Goal: Transaction & Acquisition: Purchase product/service

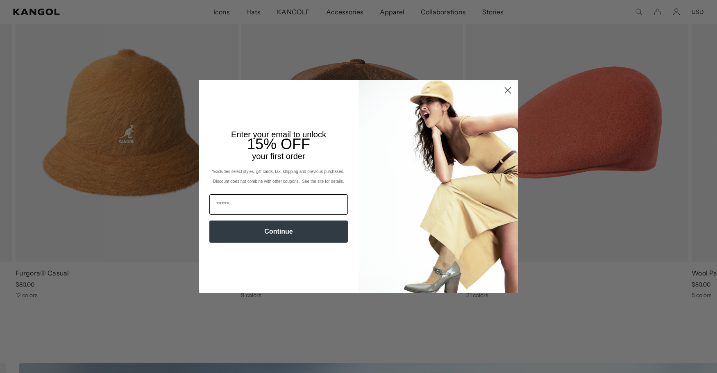
scroll to position [0, 208]
click at [220, 204] on input "Email" at bounding box center [278, 204] width 138 height 20
type input "**********"
click at [281, 237] on button "Continue" at bounding box center [278, 231] width 138 height 22
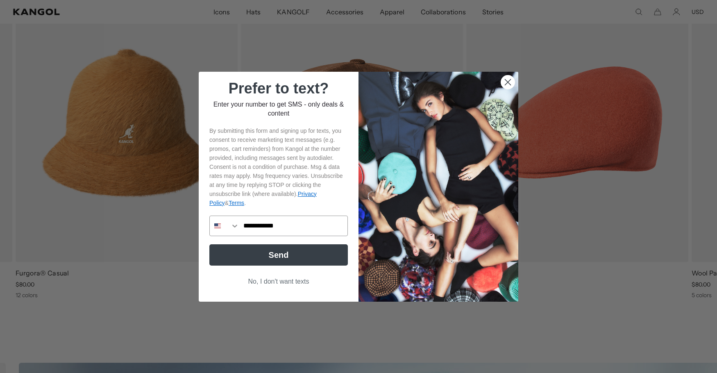
type input "**********"
click at [261, 253] on button "Send" at bounding box center [278, 254] width 138 height 21
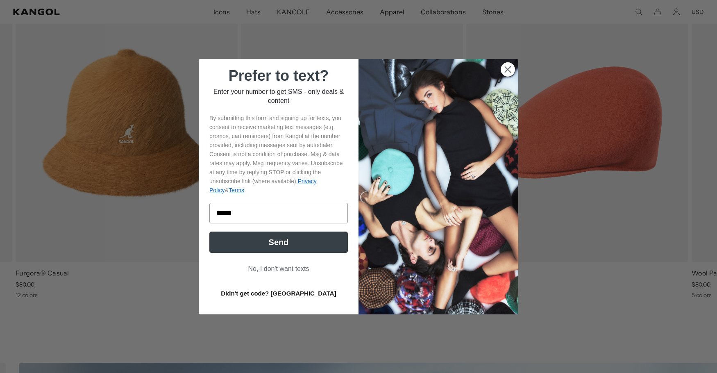
scroll to position [0, 208]
type input "******"
click at [267, 239] on button "Send" at bounding box center [278, 241] width 138 height 21
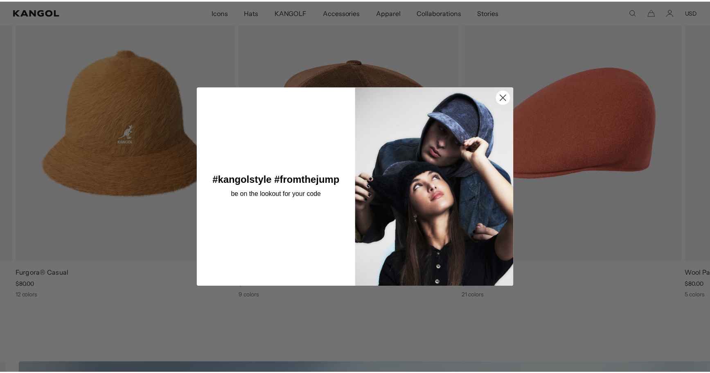
scroll to position [0, 0]
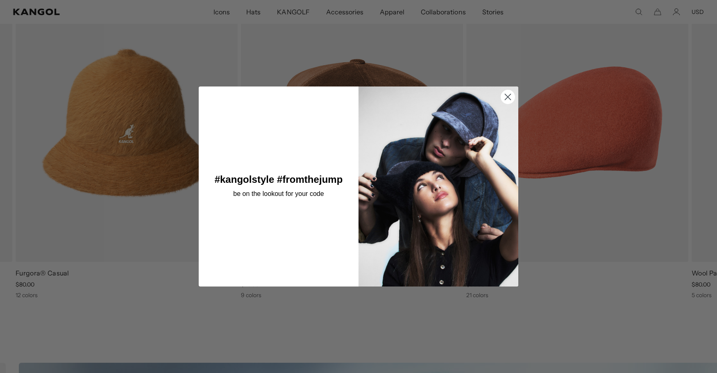
click at [502, 92] on circle "Close dialog" at bounding box center [508, 97] width 14 height 14
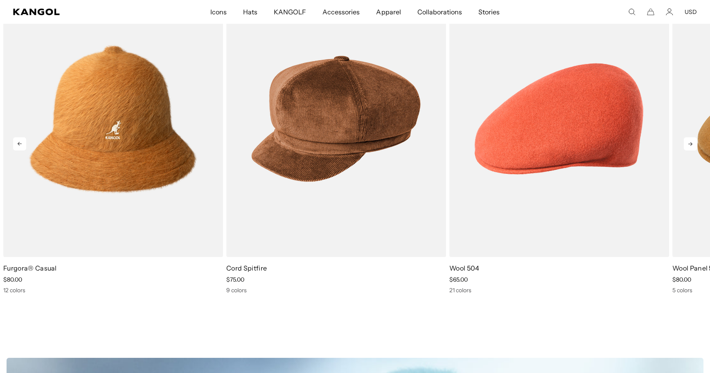
click at [690, 150] on icon at bounding box center [690, 143] width 13 height 13
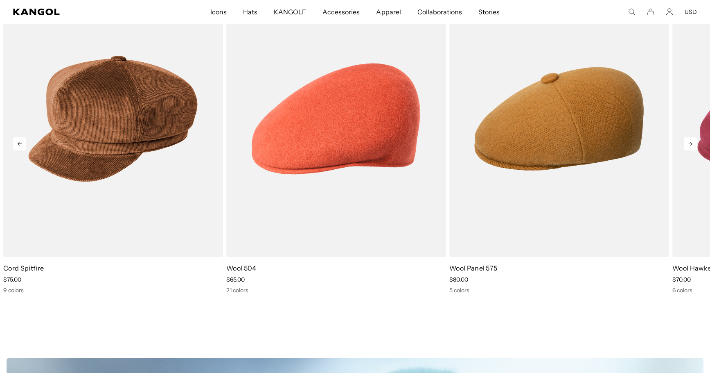
scroll to position [0, 208]
click at [690, 150] on icon at bounding box center [690, 143] width 13 height 13
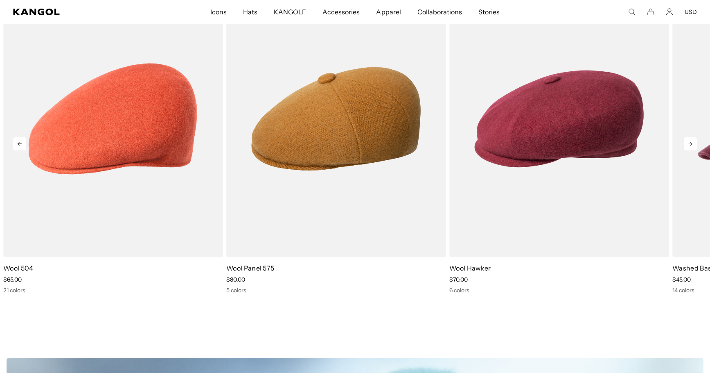
click at [690, 150] on icon at bounding box center [690, 143] width 13 height 13
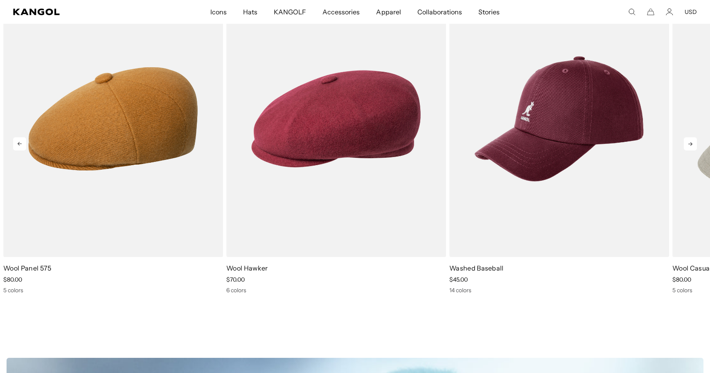
scroll to position [0, 0]
click at [690, 150] on icon at bounding box center [690, 143] width 13 height 13
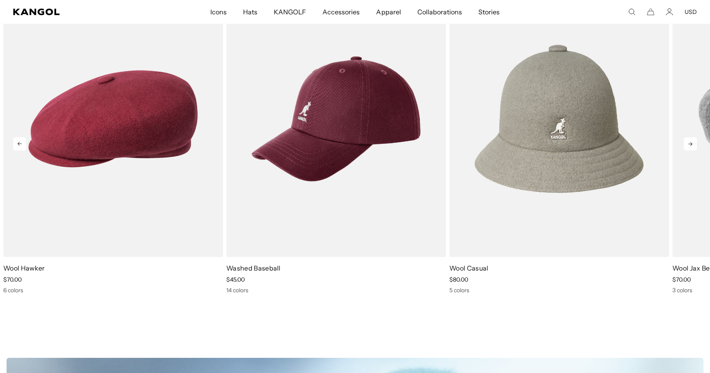
click at [690, 150] on icon at bounding box center [690, 143] width 13 height 13
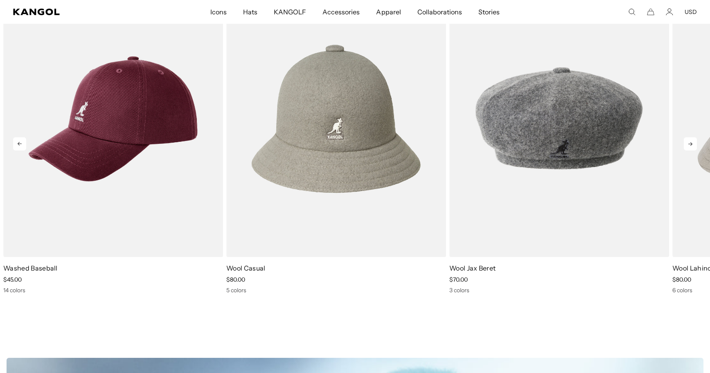
click at [690, 150] on icon at bounding box center [690, 143] width 13 height 13
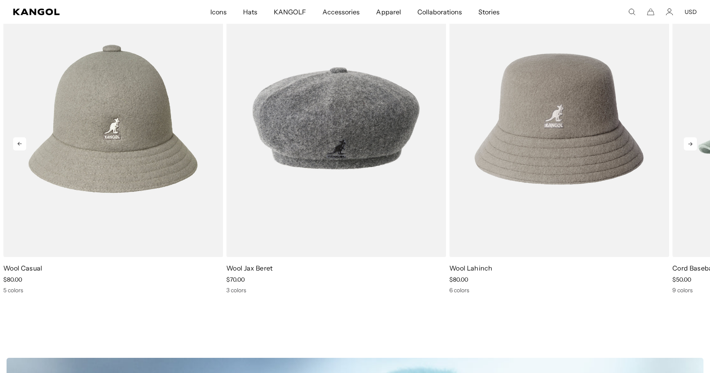
scroll to position [0, 208]
click at [690, 150] on icon at bounding box center [690, 143] width 13 height 13
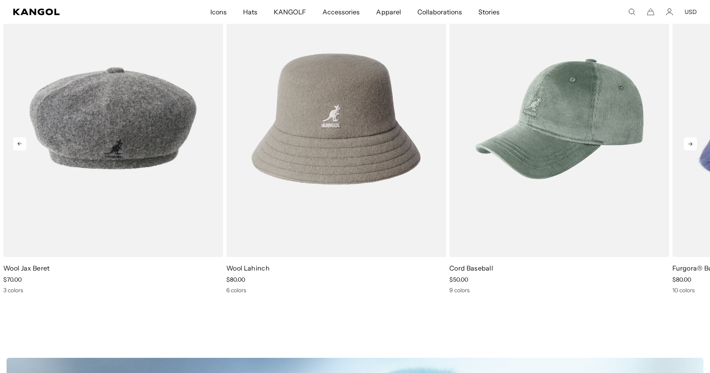
click at [690, 150] on icon at bounding box center [690, 143] width 13 height 13
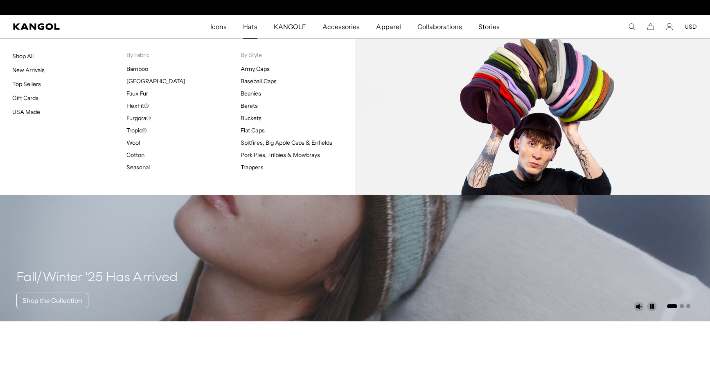
scroll to position [0, 0]
click at [252, 134] on link "Flat Caps" at bounding box center [253, 130] width 24 height 7
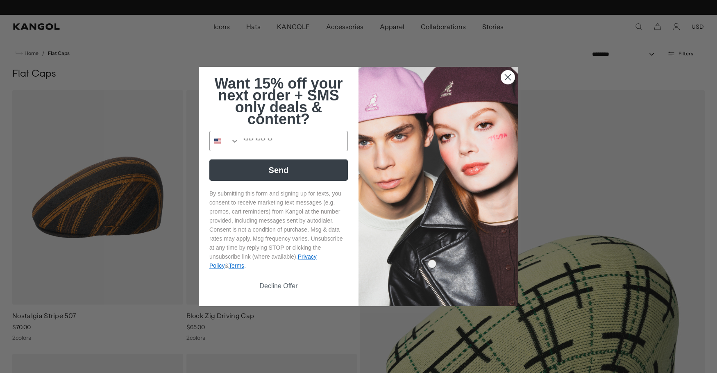
scroll to position [0, 208]
click at [505, 77] on icon "Close dialog" at bounding box center [508, 78] width 6 height 6
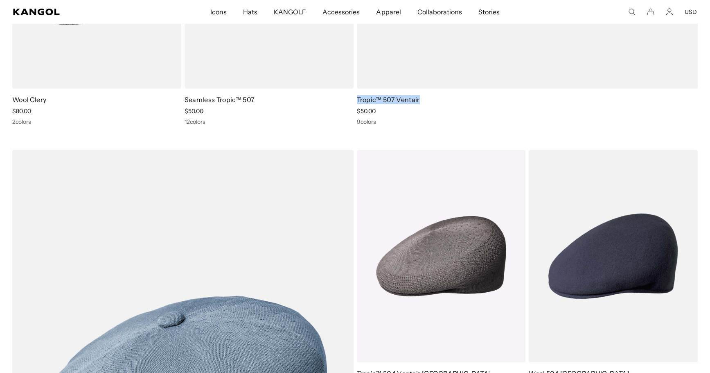
scroll to position [0, 0]
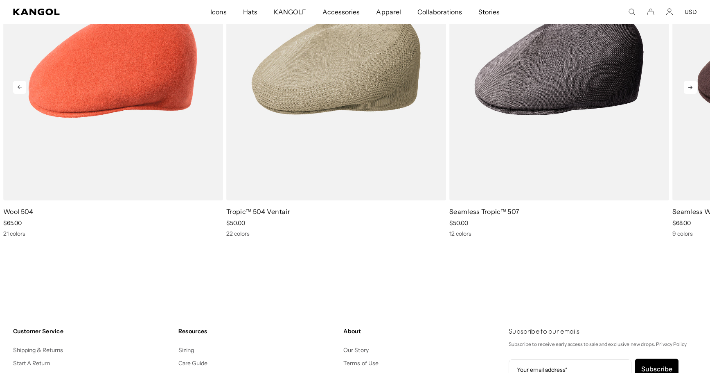
click at [684, 94] on icon at bounding box center [690, 87] width 13 height 13
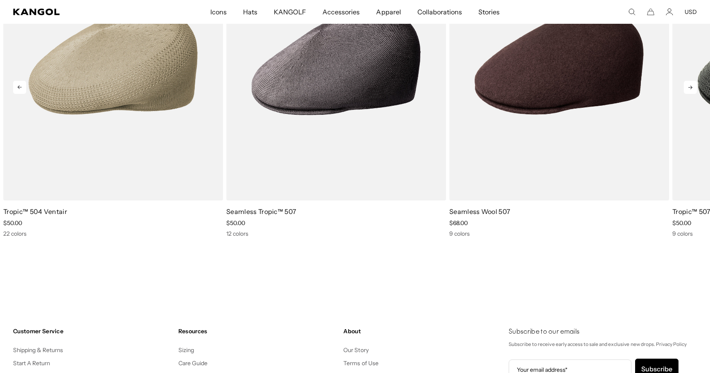
click at [689, 89] on icon at bounding box center [691, 88] width 4 height 4
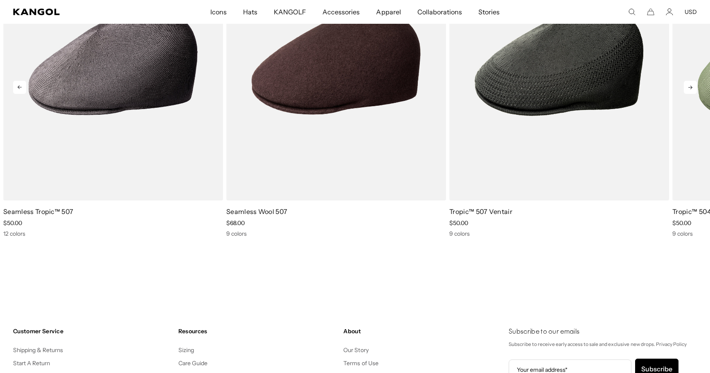
click at [689, 89] on icon at bounding box center [691, 88] width 4 height 4
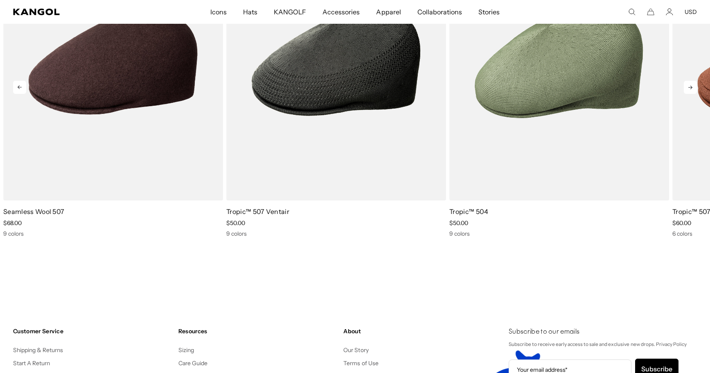
click at [689, 89] on icon at bounding box center [691, 88] width 4 height 4
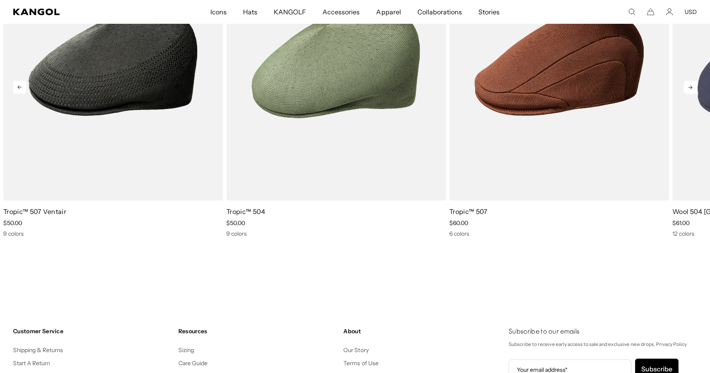
click at [689, 89] on icon at bounding box center [691, 88] width 4 height 4
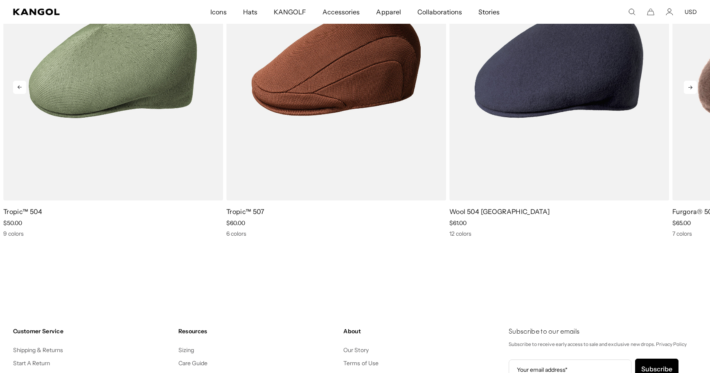
click at [689, 89] on icon at bounding box center [691, 88] width 4 height 4
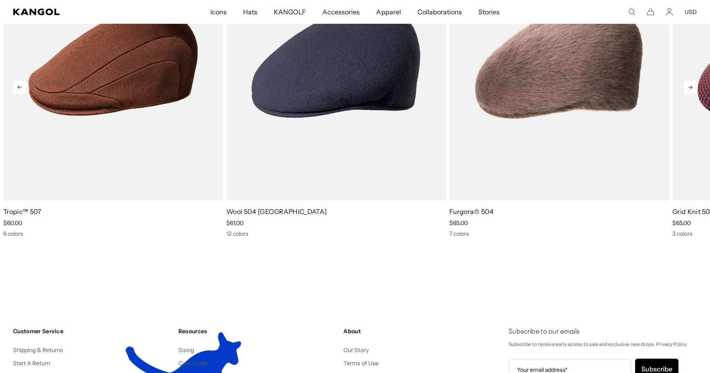
click at [689, 89] on icon at bounding box center [691, 88] width 4 height 4
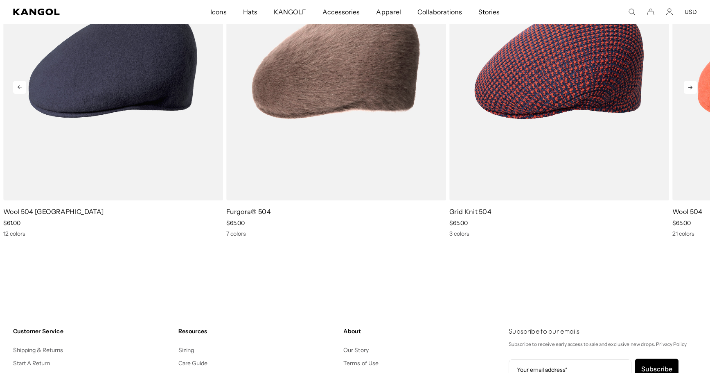
click at [689, 89] on icon at bounding box center [691, 88] width 4 height 4
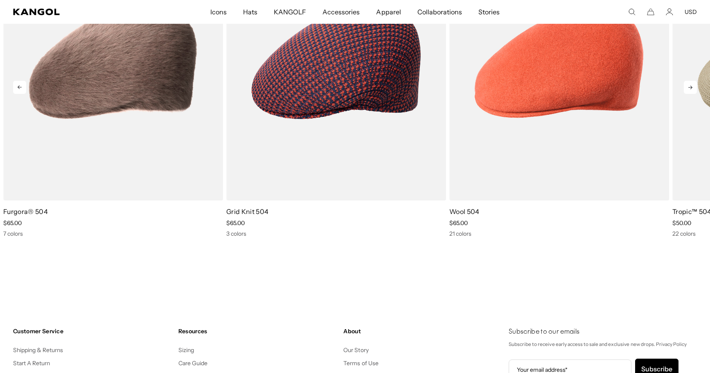
click at [689, 89] on icon at bounding box center [691, 88] width 4 height 4
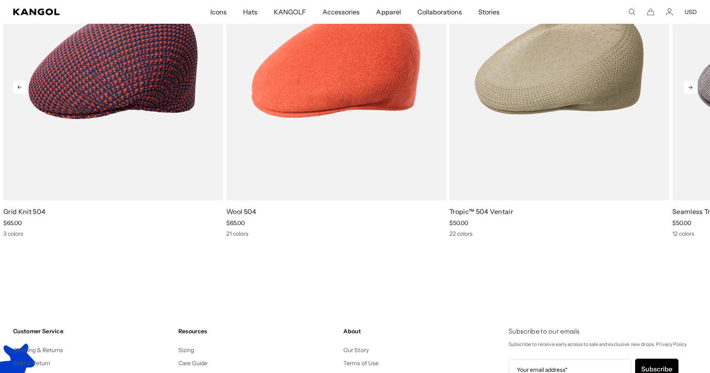
click at [689, 89] on icon at bounding box center [691, 88] width 4 height 4
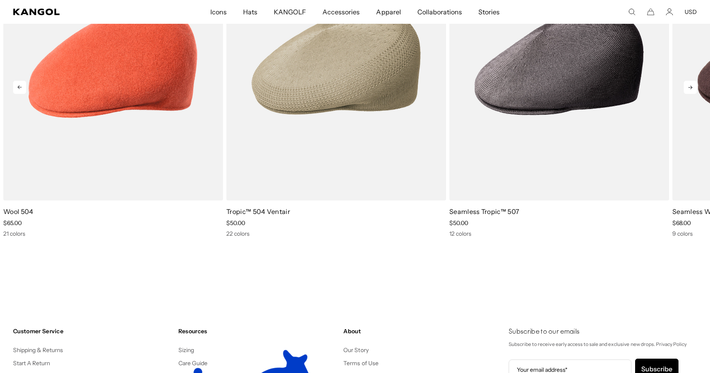
click at [689, 89] on icon at bounding box center [691, 88] width 4 height 4
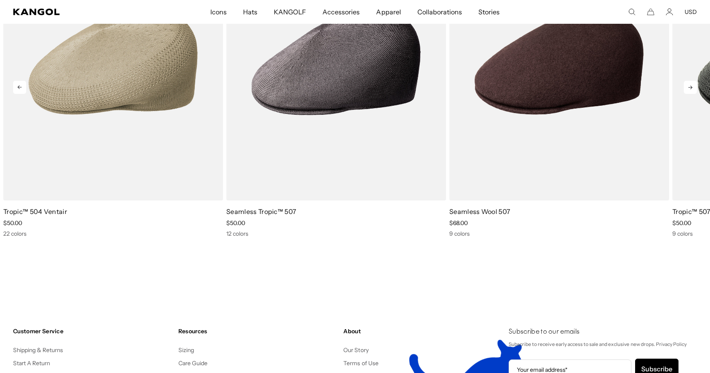
click at [689, 89] on icon at bounding box center [691, 88] width 4 height 4
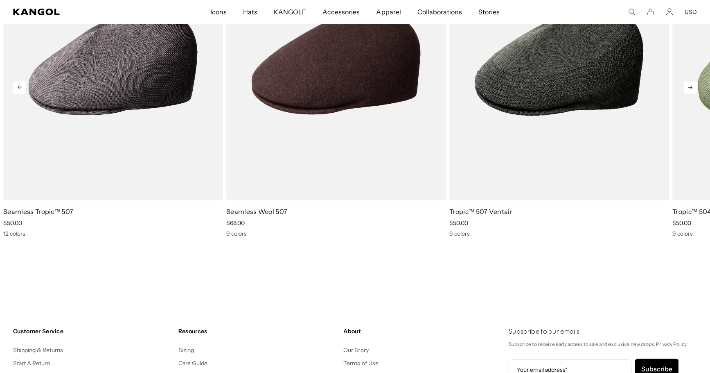
click at [689, 89] on icon at bounding box center [691, 88] width 4 height 4
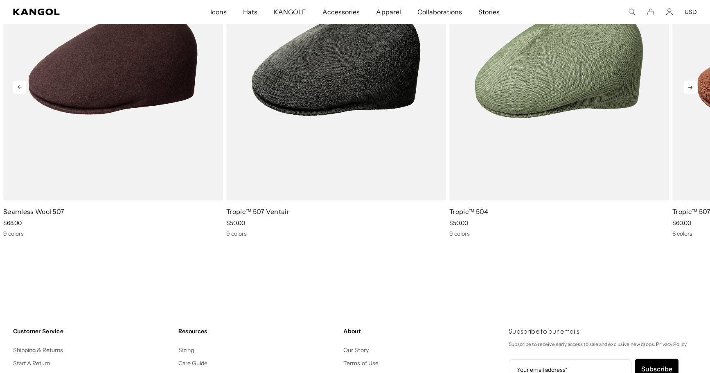
click at [689, 89] on icon at bounding box center [691, 88] width 4 height 4
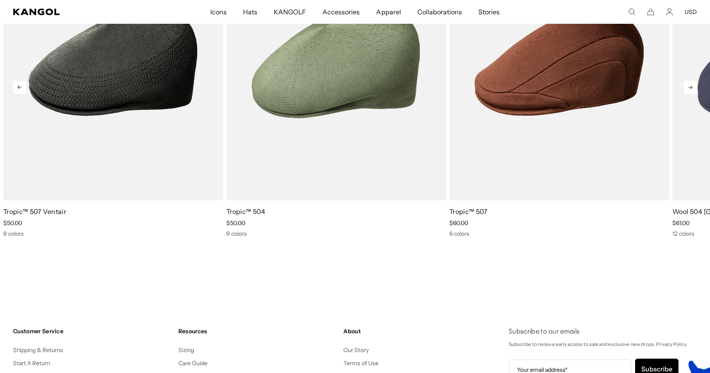
click at [689, 89] on icon at bounding box center [691, 88] width 4 height 4
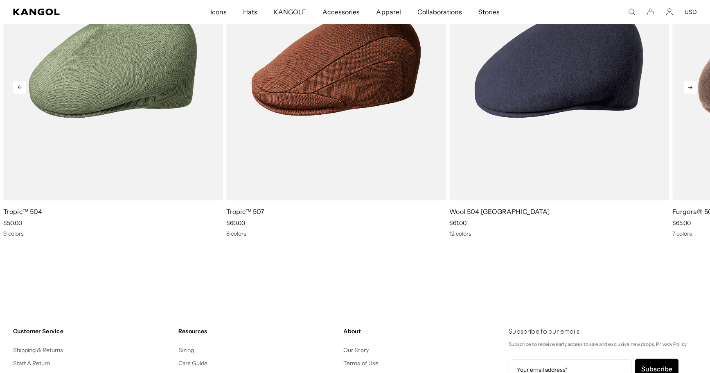
click at [686, 94] on icon at bounding box center [690, 87] width 13 height 13
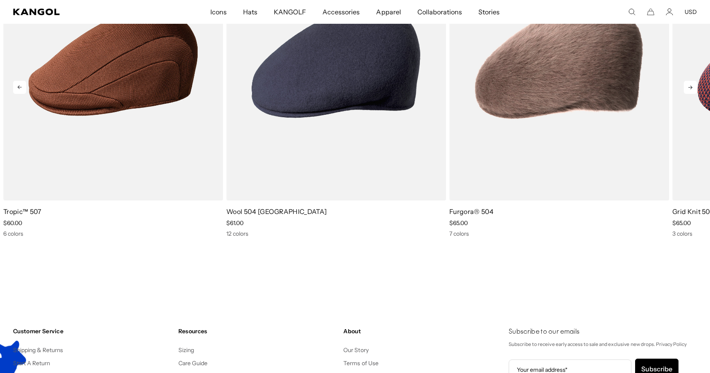
scroll to position [0, 0]
click at [686, 94] on icon at bounding box center [690, 87] width 13 height 13
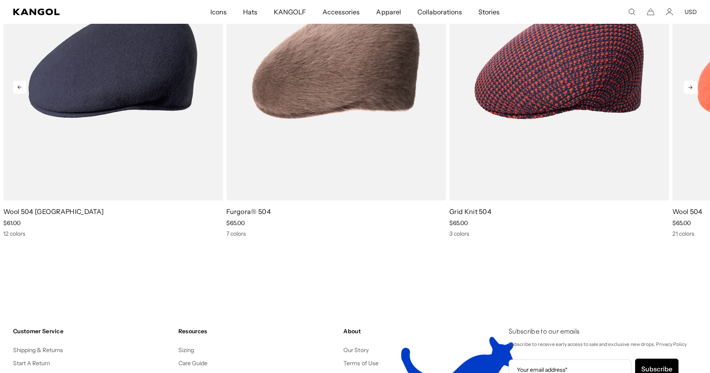
click at [686, 94] on icon at bounding box center [690, 87] width 13 height 13
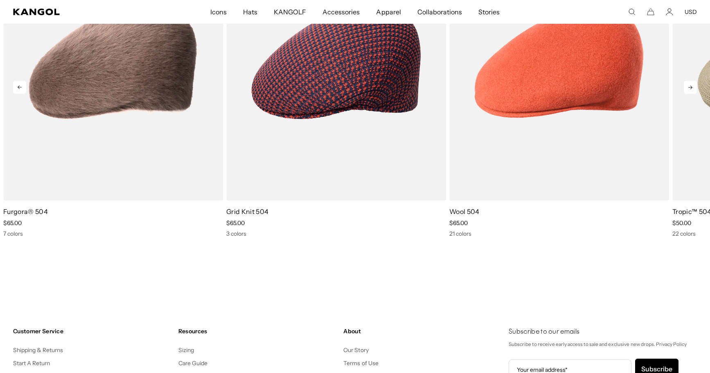
click at [686, 94] on icon at bounding box center [690, 87] width 13 height 13
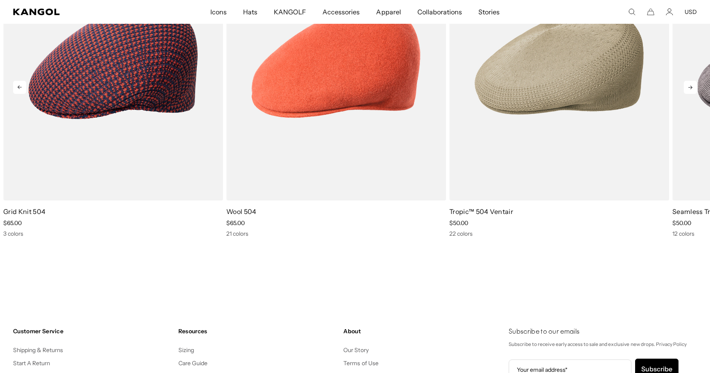
click at [685, 94] on icon at bounding box center [690, 87] width 13 height 13
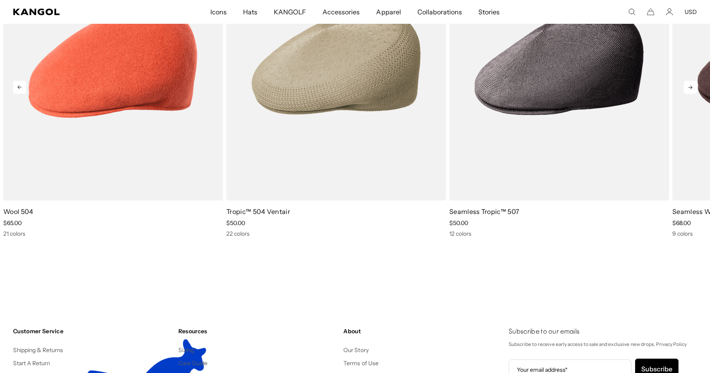
click at [685, 94] on icon at bounding box center [690, 87] width 13 height 13
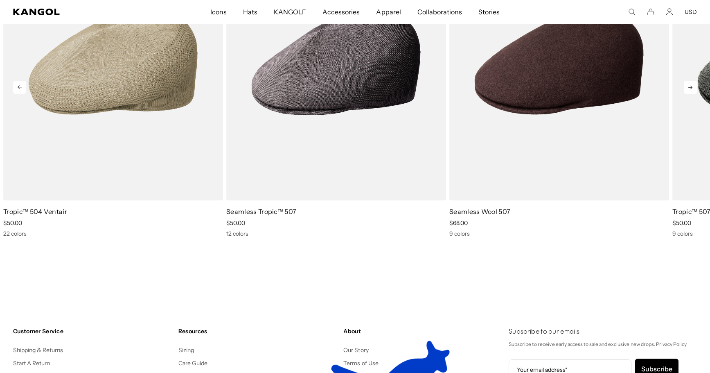
click at [685, 94] on icon at bounding box center [690, 87] width 13 height 13
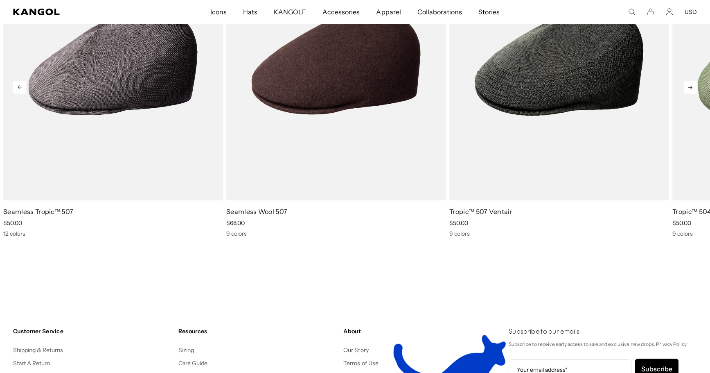
scroll to position [0, 0]
click at [685, 94] on icon at bounding box center [690, 87] width 13 height 13
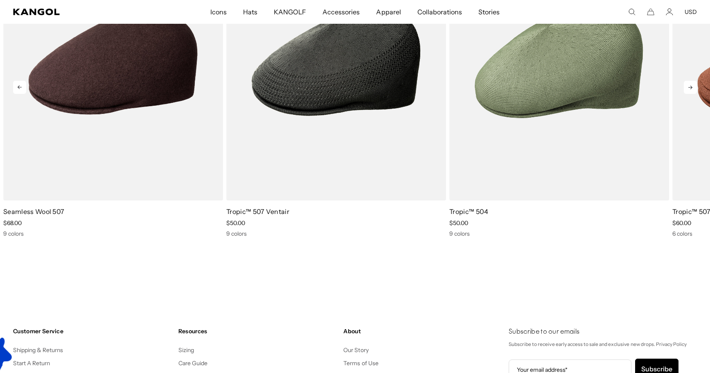
scroll to position [0, 208]
click at [685, 94] on icon at bounding box center [690, 87] width 13 height 13
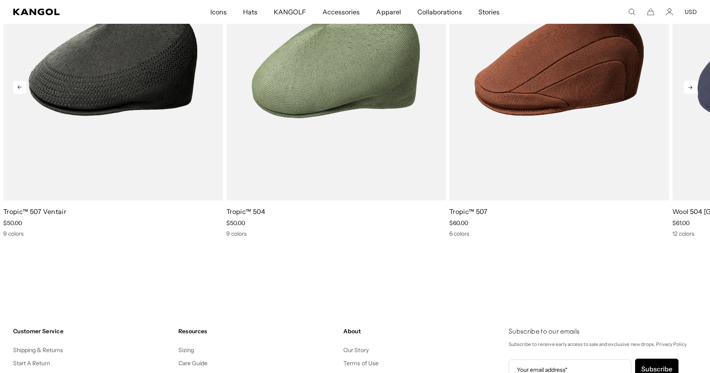
click at [685, 94] on icon at bounding box center [690, 87] width 13 height 13
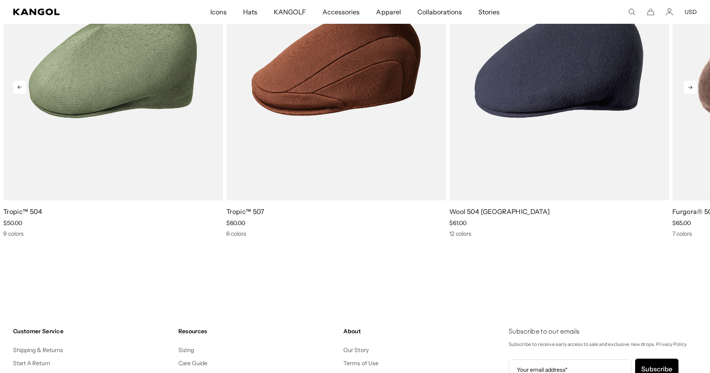
click at [685, 94] on icon at bounding box center [690, 87] width 13 height 13
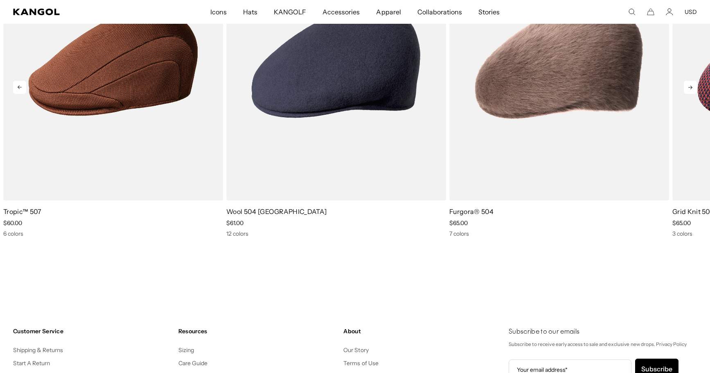
scroll to position [0, 0]
click at [685, 94] on icon at bounding box center [690, 87] width 13 height 13
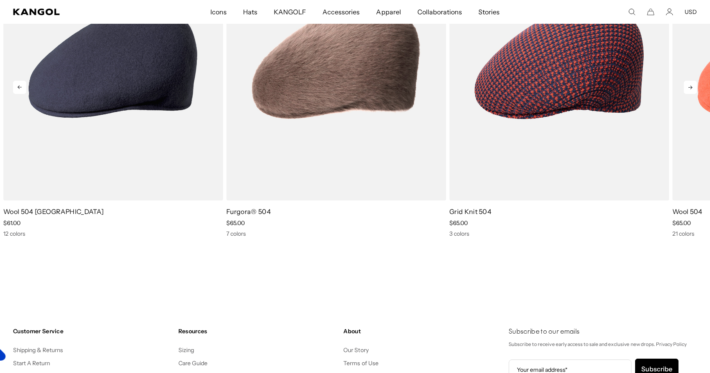
click at [685, 94] on icon at bounding box center [690, 87] width 13 height 13
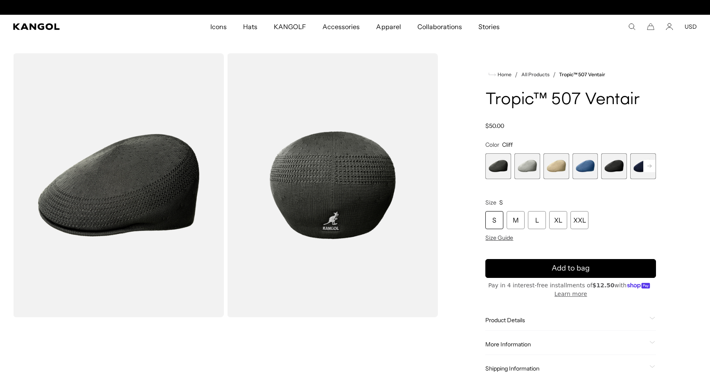
scroll to position [0, 208]
click at [568, 229] on div "XL" at bounding box center [559, 220] width 18 height 18
click at [586, 179] on span "4 of 9" at bounding box center [586, 166] width 26 height 26
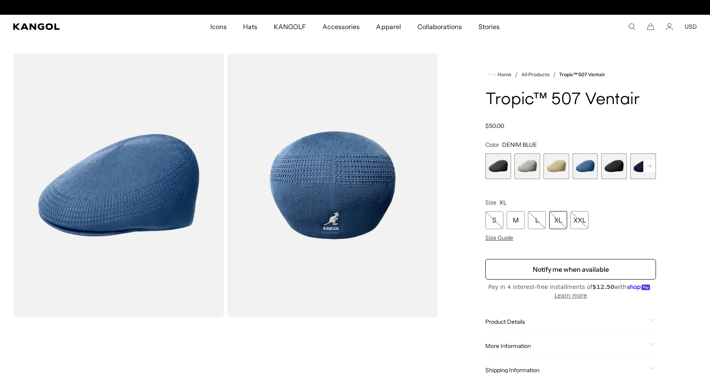
click at [650, 172] on rect at bounding box center [650, 166] width 12 height 12
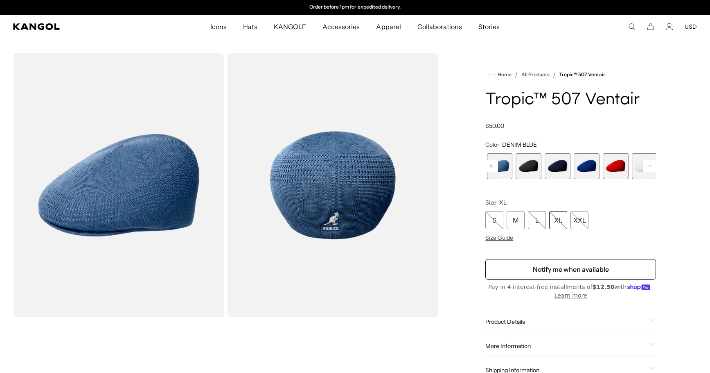
click at [650, 172] on rect at bounding box center [650, 166] width 12 height 12
click at [650, 179] on span "9 of 9" at bounding box center [645, 166] width 26 height 26
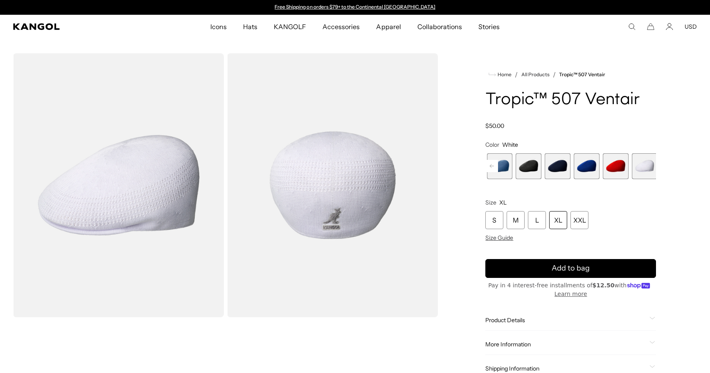
click at [614, 179] on span "8 of 9" at bounding box center [616, 166] width 26 height 26
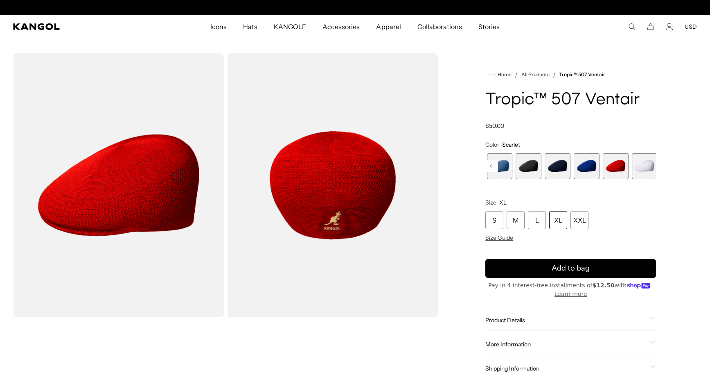
scroll to position [0, 208]
